Goal: Find specific page/section: Find specific page/section

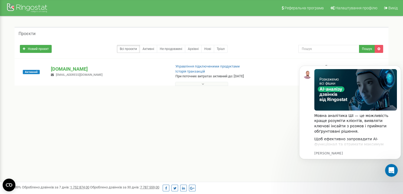
click at [186, 85] on button at bounding box center [201, 84] width 53 height 4
click at [270, 151] on div "Реферальна програма Налаштування профілю Вихід Проєкти Новий проєкт Всі проєкти…" at bounding box center [201, 159] width 403 height 318
click at [215, 82] on button at bounding box center [201, 84] width 53 height 4
click at [224, 102] on div "1 - 1 of 1" at bounding box center [202, 95] width 374 height 19
